Goal: Task Accomplishment & Management: Use online tool/utility

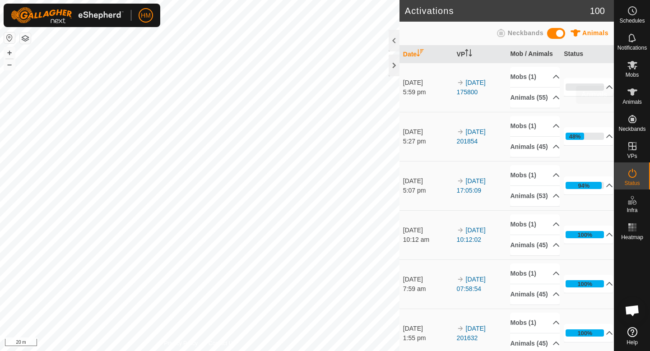
scroll to position [854, 0]
click at [634, 99] on span "Animals" at bounding box center [632, 101] width 19 height 5
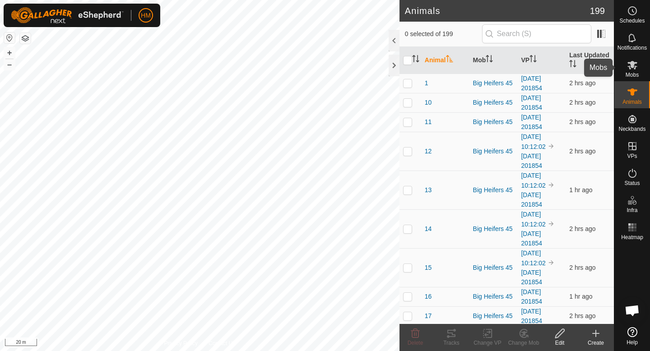
click at [627, 72] on span "Mobs" at bounding box center [632, 74] width 13 height 5
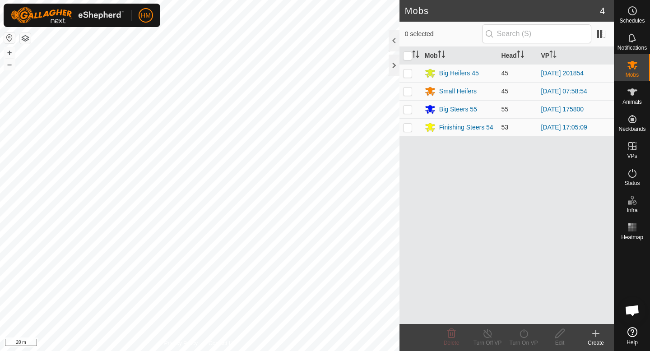
click at [406, 130] on p-checkbox at bounding box center [407, 127] width 9 height 7
checkbox input "true"
click at [527, 336] on icon at bounding box center [523, 333] width 11 height 11
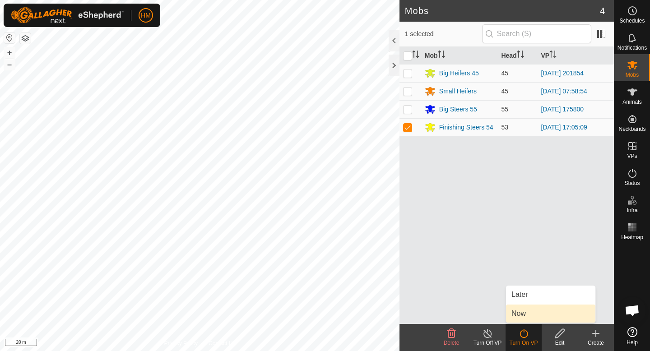
click at [529, 313] on link "Now" at bounding box center [550, 314] width 89 height 18
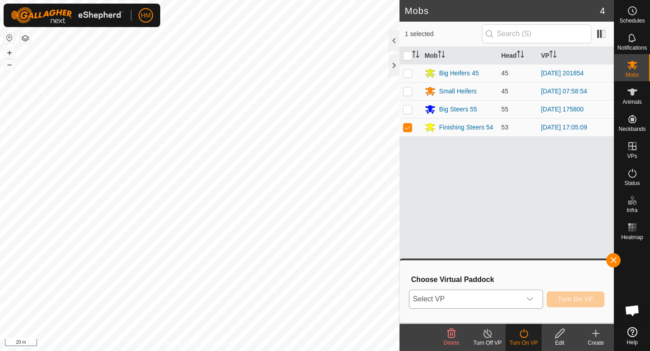
click at [523, 295] on div "dropdown trigger" at bounding box center [530, 299] width 18 height 18
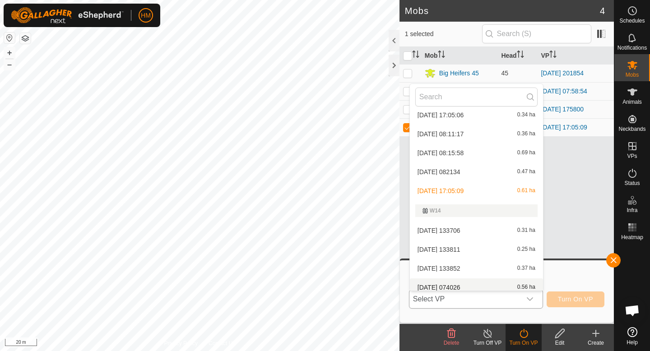
scroll to position [236, 0]
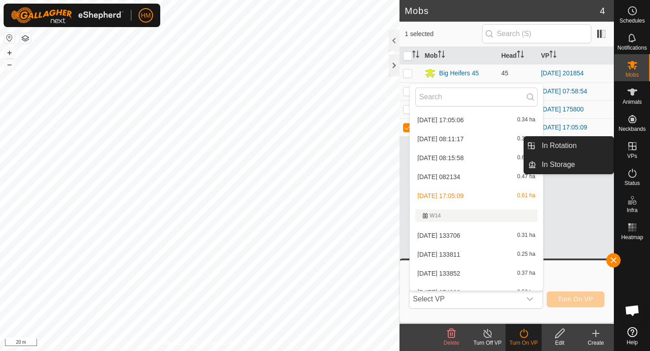
click at [597, 140] on link "In Rotation" at bounding box center [575, 146] width 77 height 18
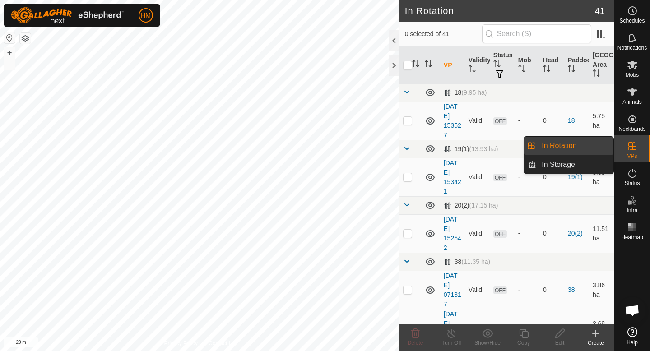
click at [597, 332] on icon at bounding box center [596, 333] width 11 height 11
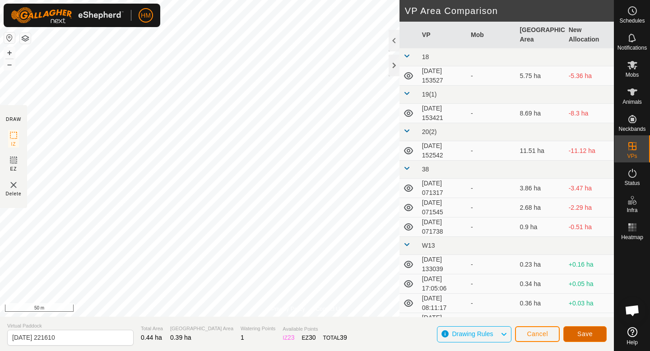
click at [580, 333] on span "Save" at bounding box center [585, 334] width 15 height 7
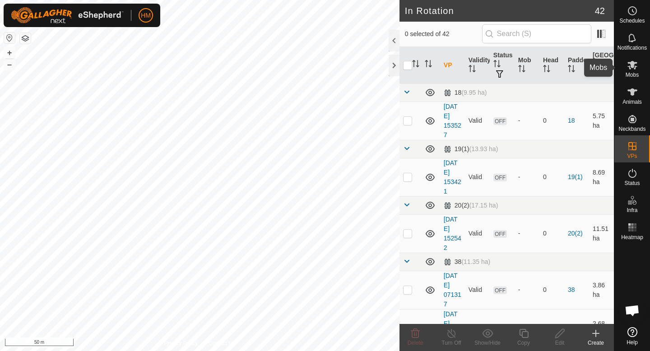
click at [635, 72] on span "Mobs" at bounding box center [632, 74] width 13 height 5
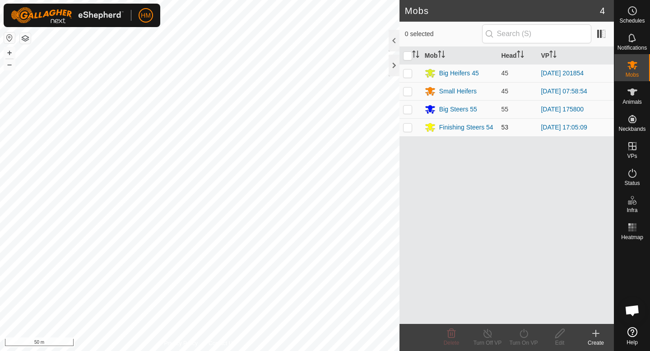
click at [408, 131] on td at bounding box center [411, 127] width 22 height 18
checkbox input "true"
click at [523, 336] on icon at bounding box center [523, 333] width 11 height 11
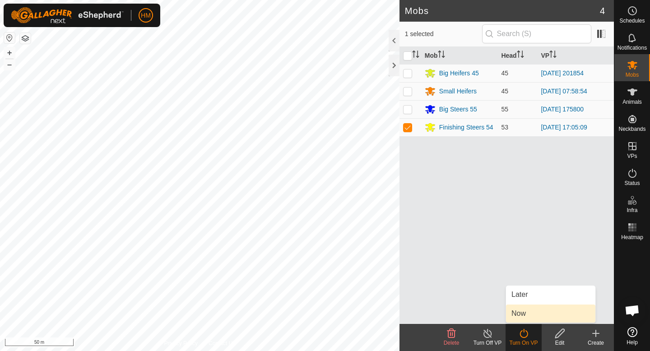
click at [527, 315] on link "Now" at bounding box center [550, 314] width 89 height 18
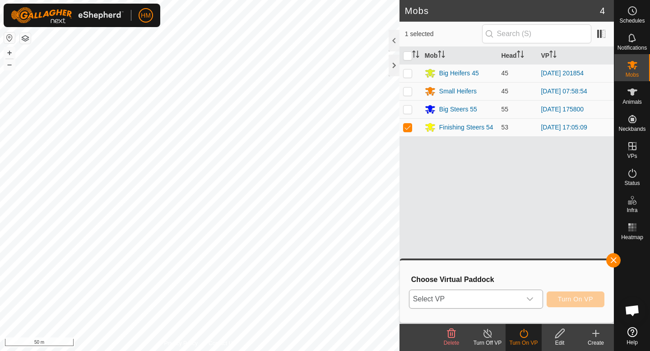
click at [524, 303] on div "dropdown trigger" at bounding box center [530, 299] width 18 height 18
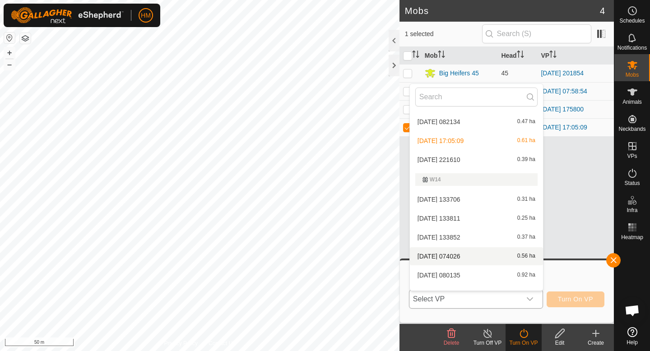
scroll to position [289, 0]
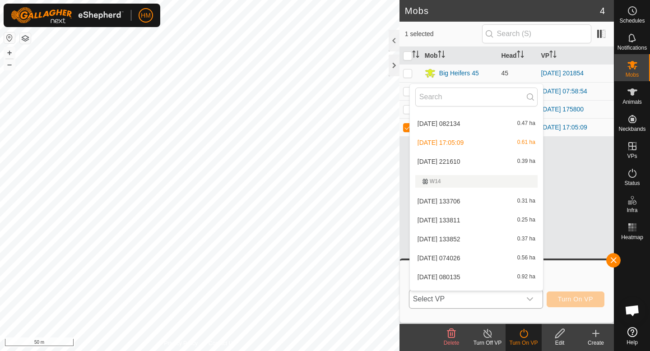
click at [473, 165] on li "[DATE] 221610 0.39 ha" at bounding box center [476, 162] width 133 height 18
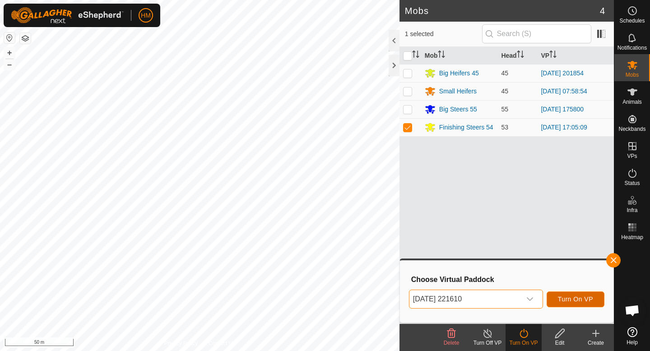
click at [584, 299] on span "Turn On VP" at bounding box center [575, 299] width 35 height 7
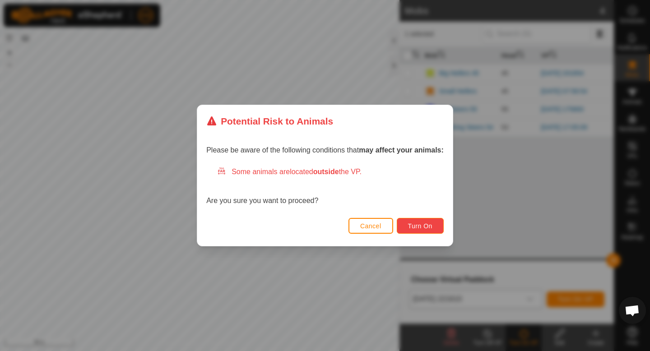
click at [415, 225] on span "Turn On" at bounding box center [420, 226] width 24 height 7
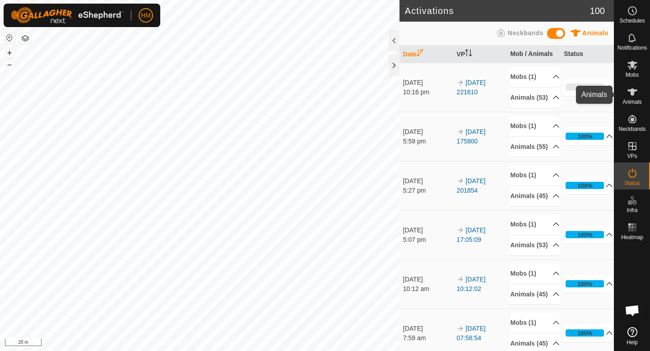
click at [634, 97] on icon at bounding box center [632, 92] width 11 height 11
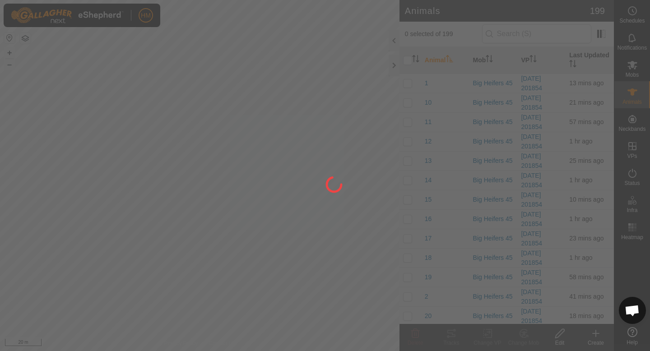
click at [633, 67] on icon at bounding box center [633, 65] width 10 height 9
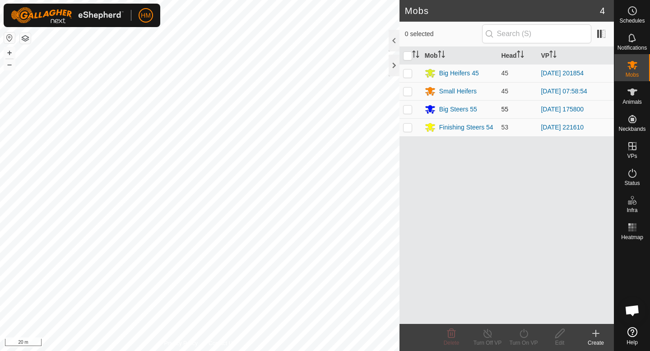
click at [406, 108] on p-checkbox at bounding box center [407, 109] width 9 height 7
checkbox input "true"
click at [522, 336] on icon at bounding box center [523, 333] width 11 height 11
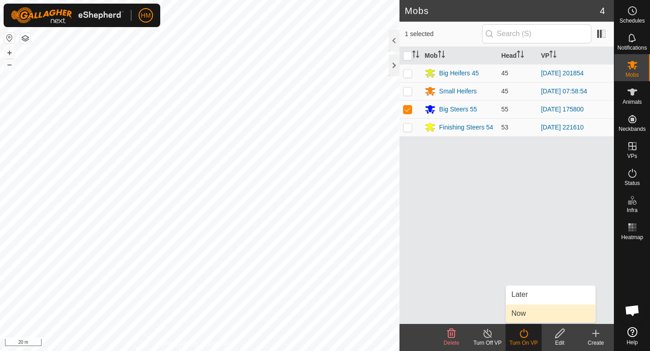
click at [521, 308] on link "Now" at bounding box center [550, 314] width 89 height 18
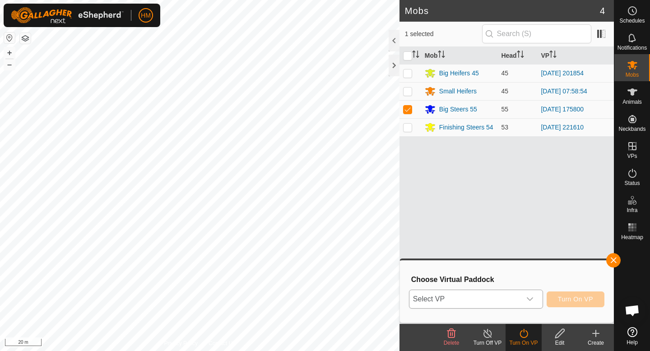
click at [514, 301] on span "Select VP" at bounding box center [466, 299] width 112 height 18
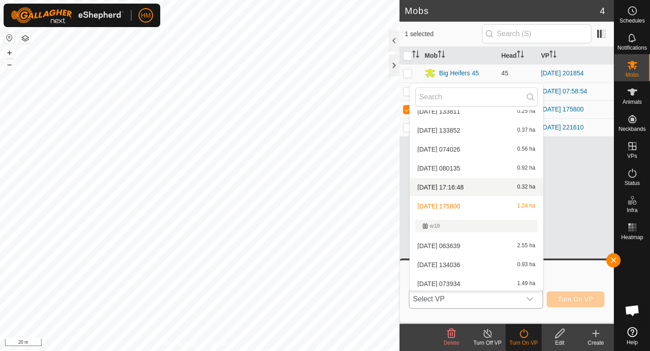
scroll to position [401, 0]
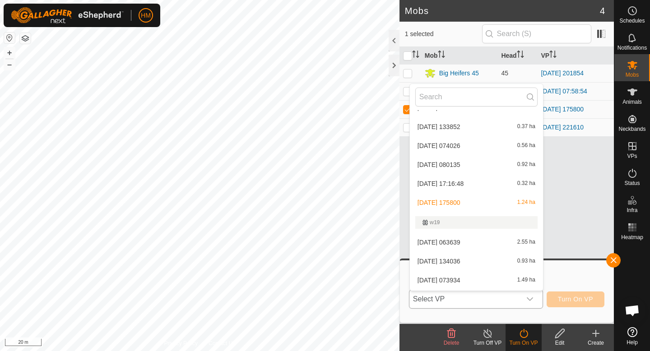
click at [489, 182] on li "[DATE] 17:16:48 0.32 ha" at bounding box center [476, 184] width 133 height 18
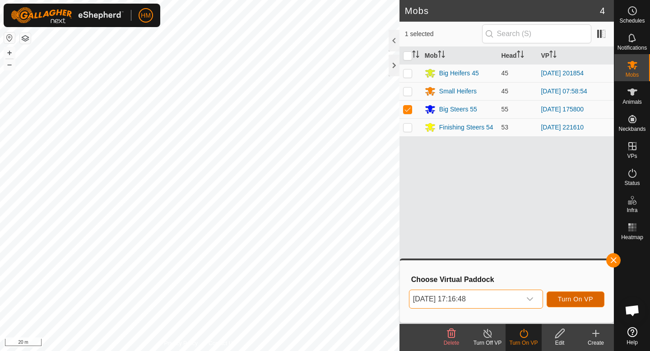
click at [583, 296] on span "Turn On VP" at bounding box center [575, 299] width 35 height 7
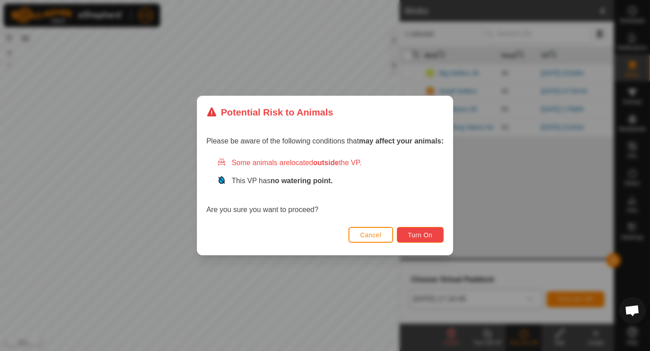
click at [432, 233] on span "Turn On" at bounding box center [420, 235] width 24 height 7
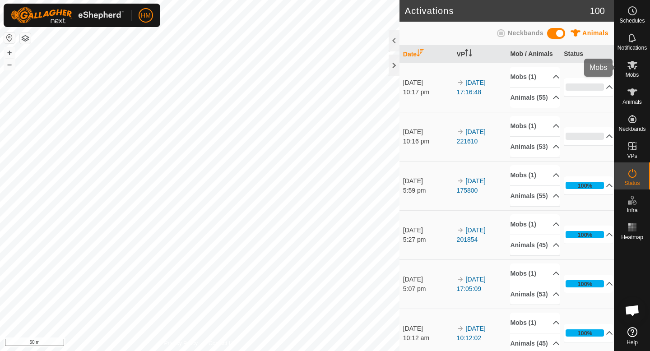
click at [636, 65] on icon at bounding box center [632, 65] width 11 height 11
